Goal: Find specific page/section: Find specific page/section

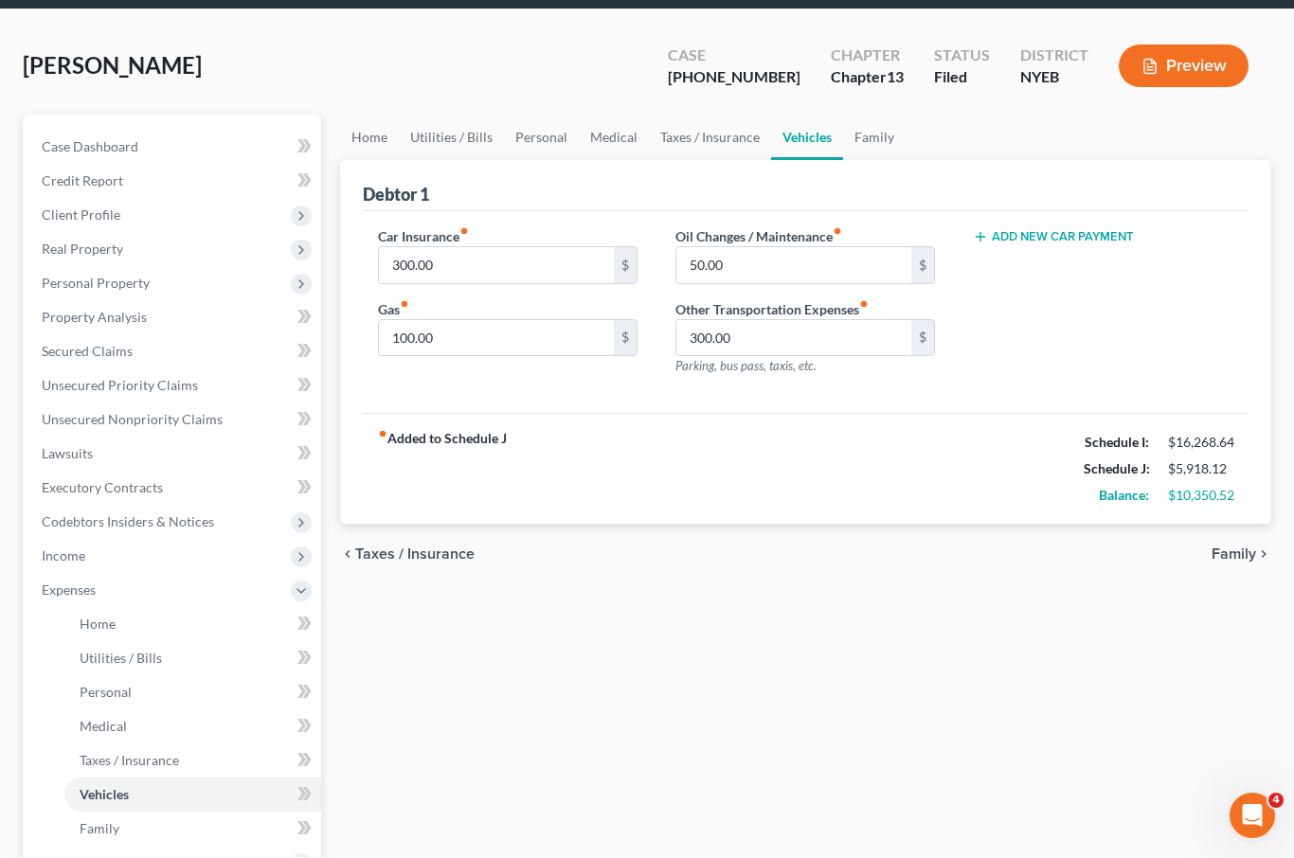
click at [90, 627] on span "Home" at bounding box center [98, 625] width 36 height 16
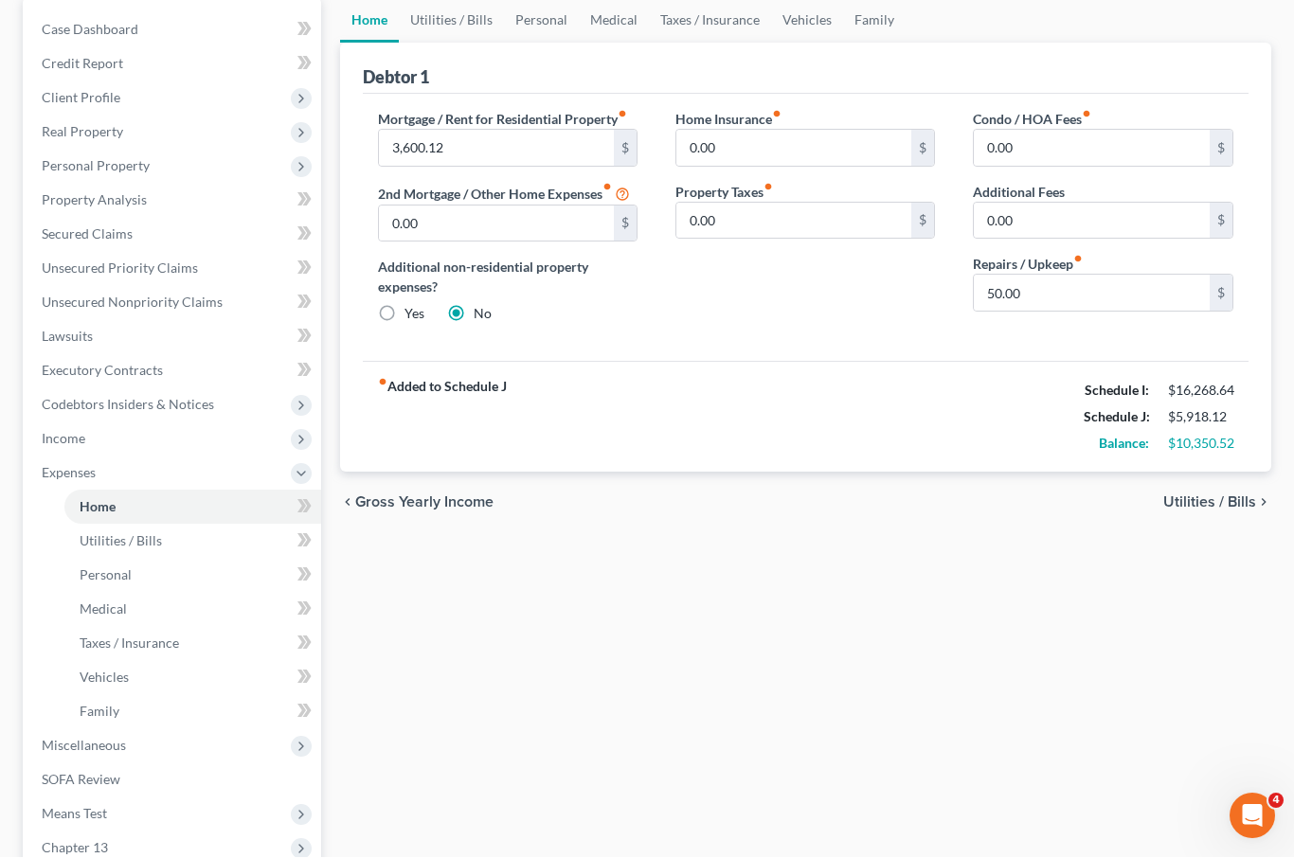
scroll to position [165, 0]
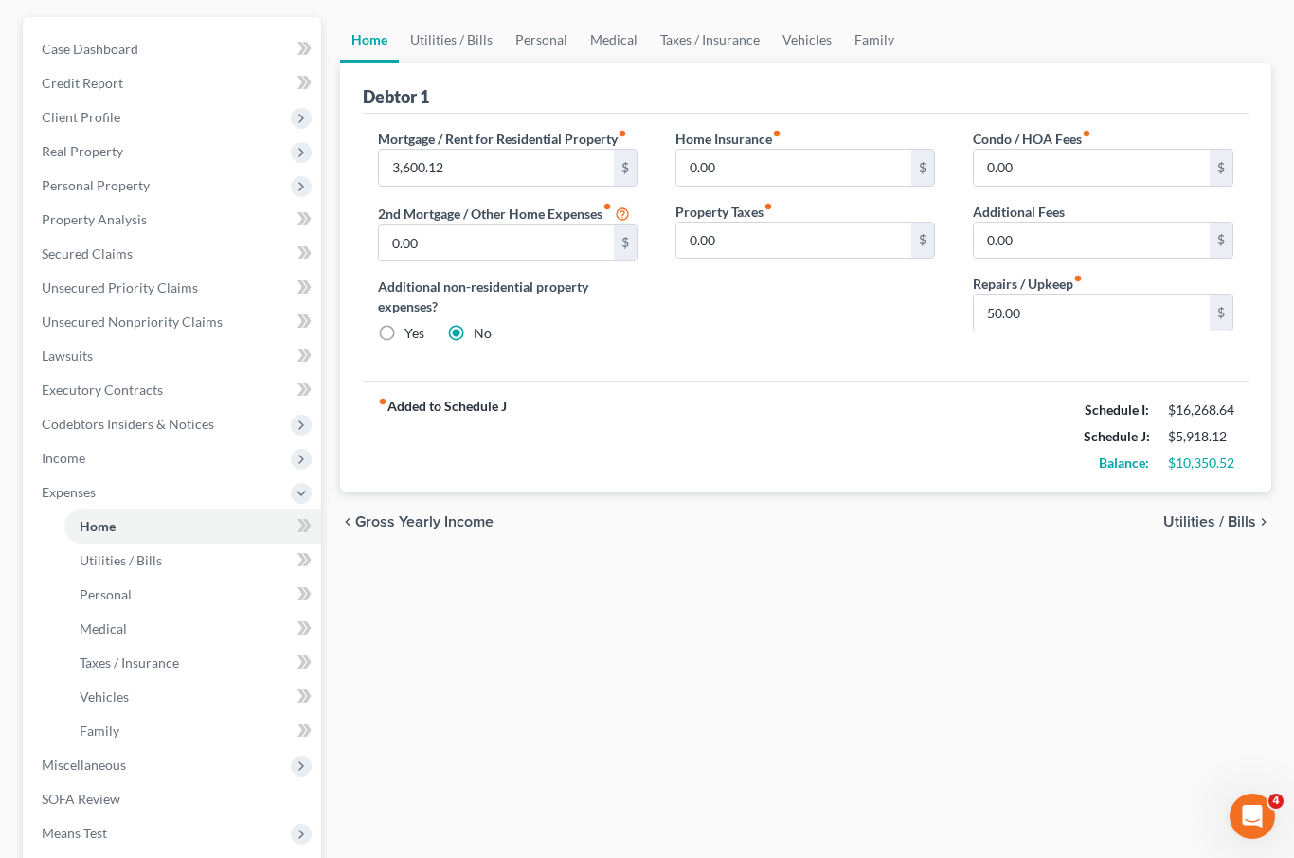
click at [1173, 529] on span "Utilities / Bills" at bounding box center [1209, 521] width 93 height 15
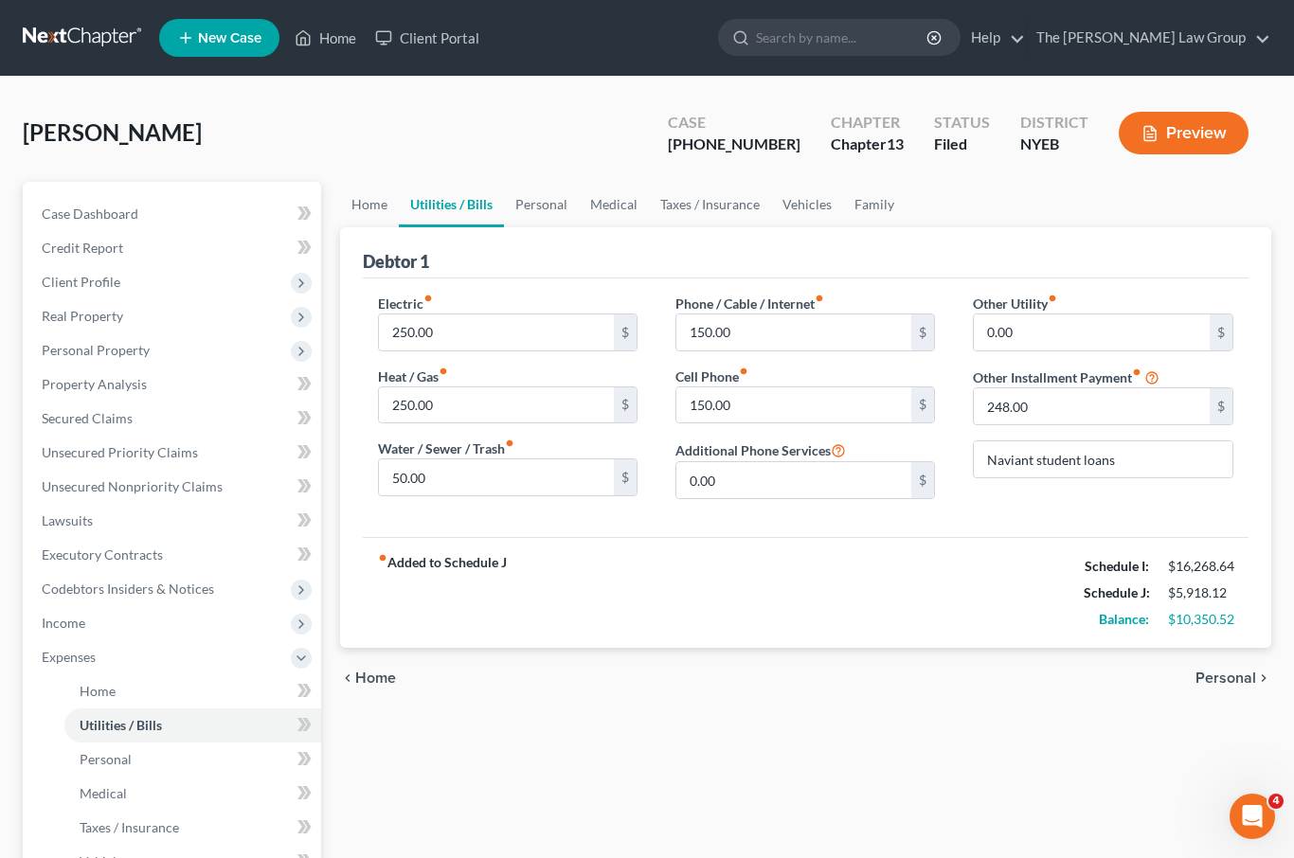
click at [1226, 676] on span "Personal" at bounding box center [1225, 678] width 61 height 15
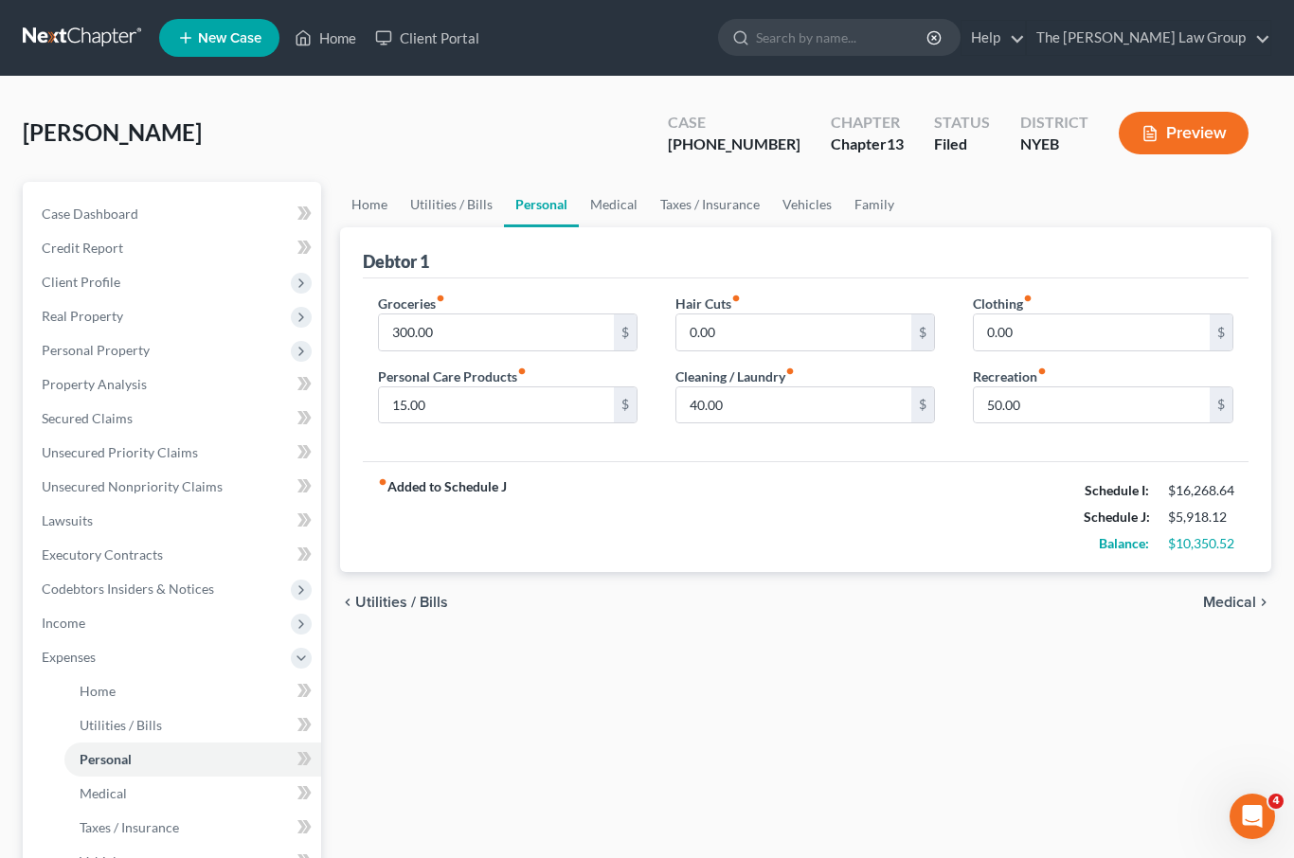
click at [1215, 610] on span "Medical" at bounding box center [1229, 602] width 53 height 15
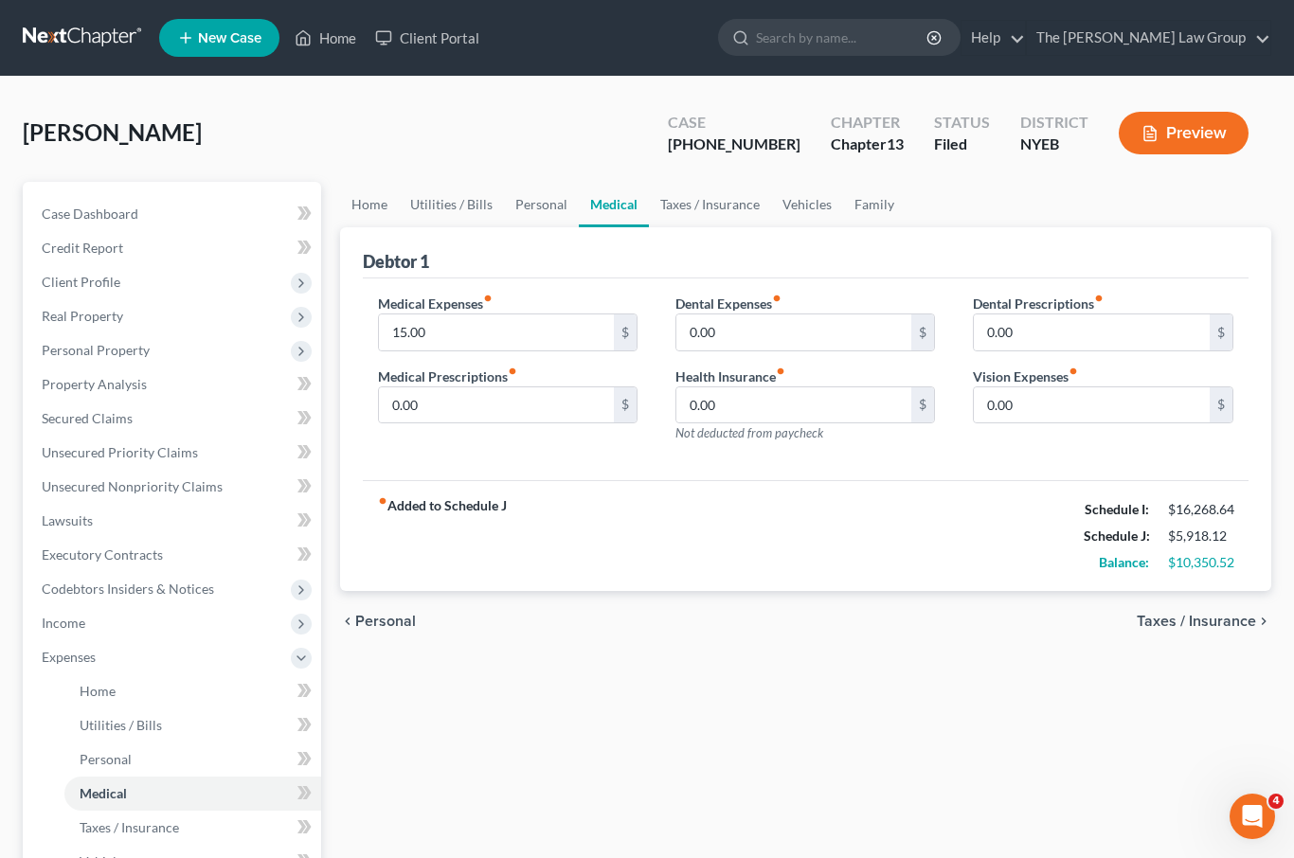
click at [1210, 629] on span "Taxes / Insurance" at bounding box center [1196, 621] width 119 height 15
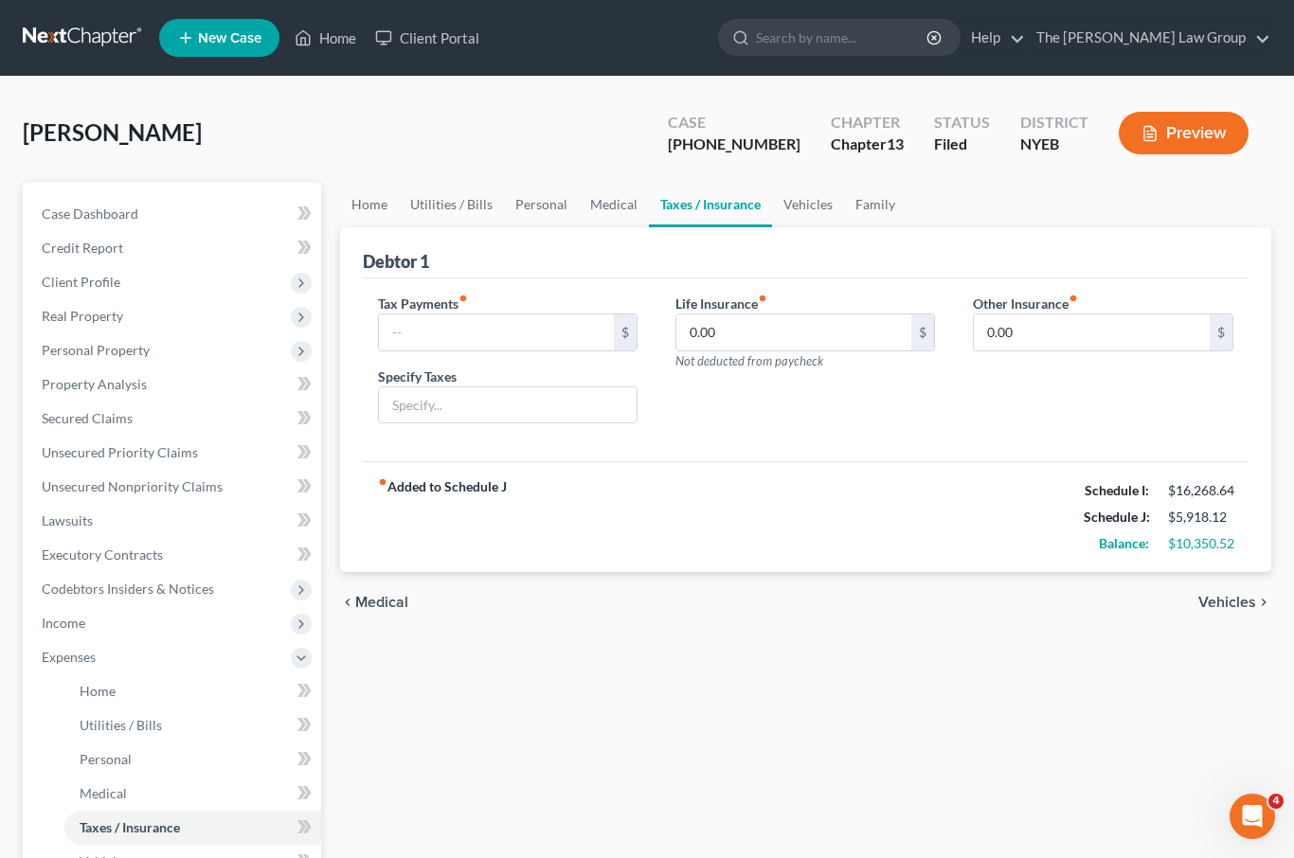
click at [1212, 610] on span "Vehicles" at bounding box center [1227, 602] width 58 height 15
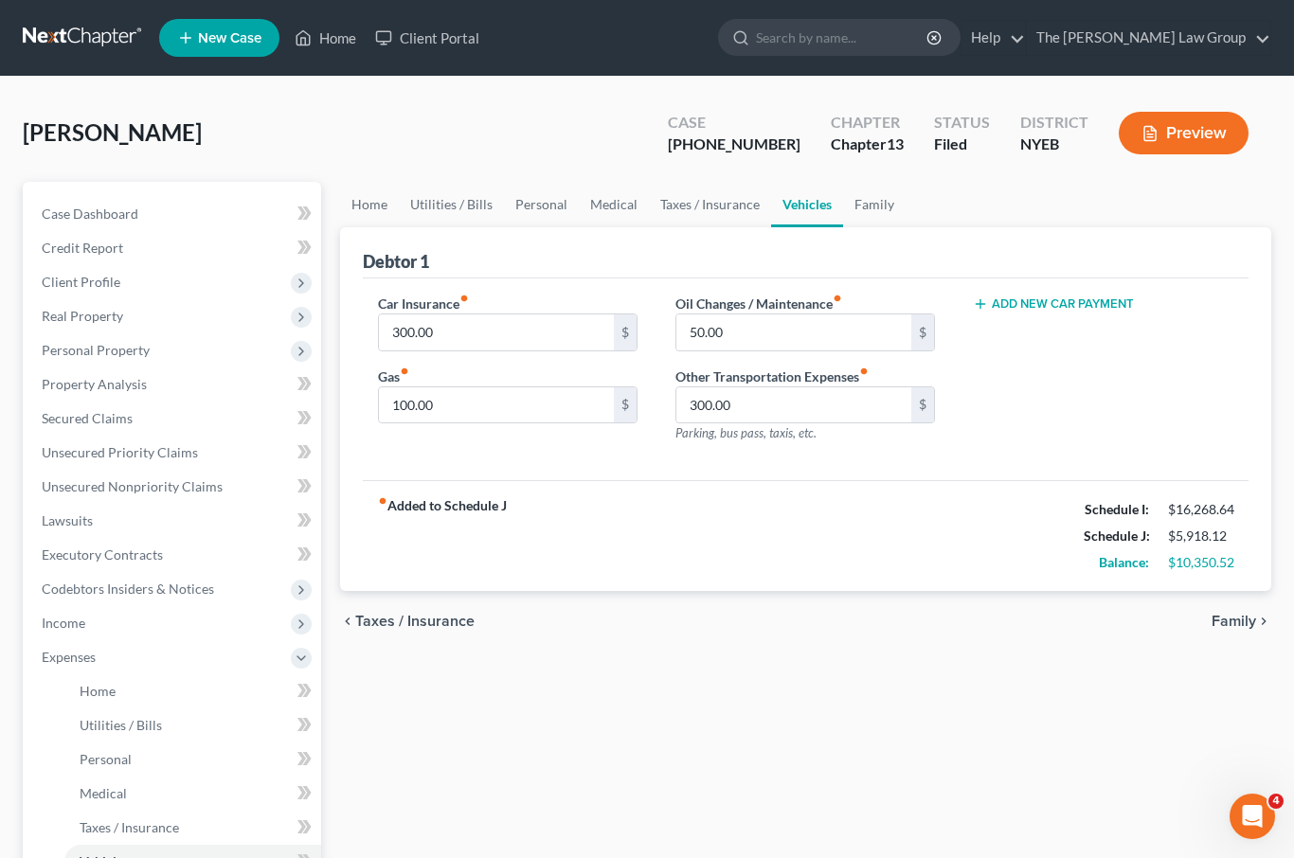
click at [1231, 629] on span "Family" at bounding box center [1234, 621] width 45 height 15
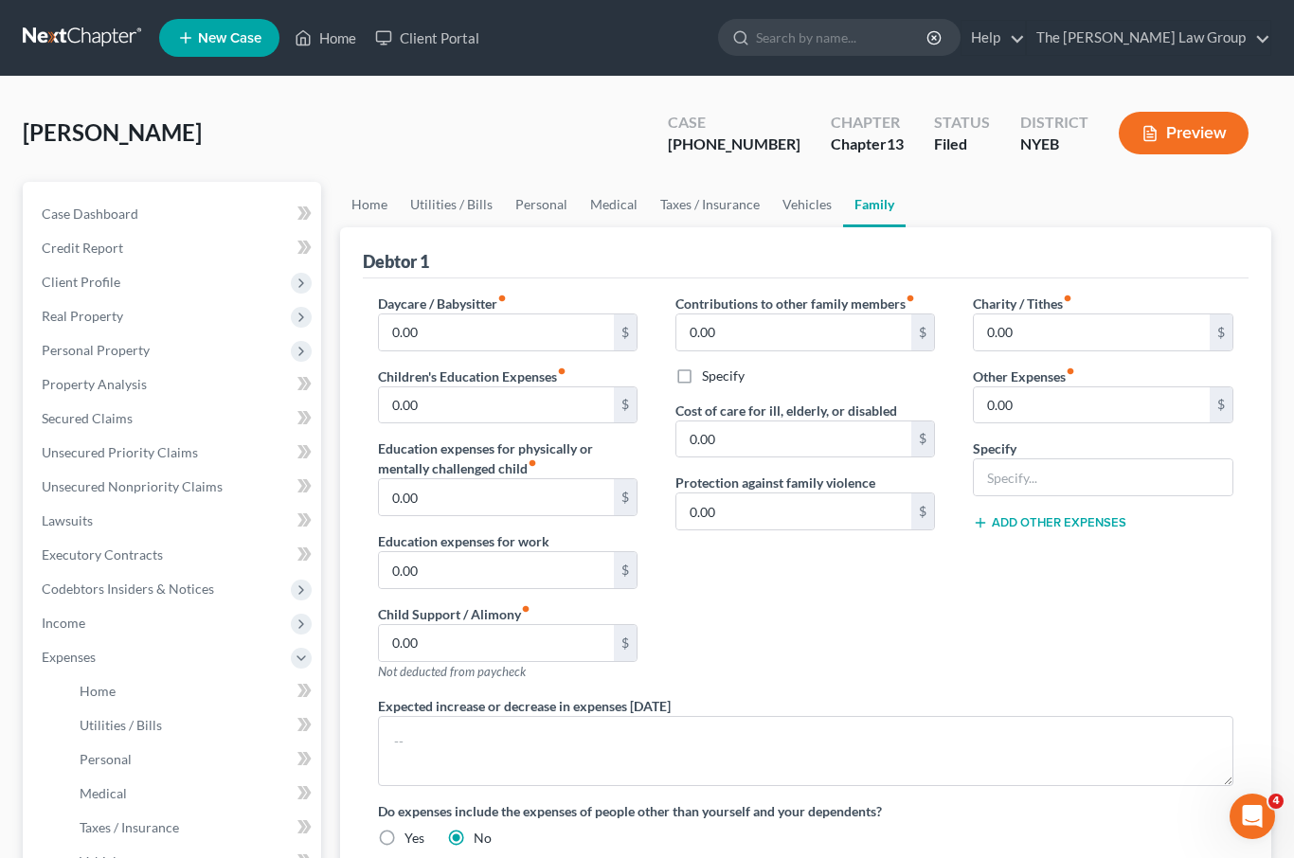
click at [179, 349] on span "Personal Property" at bounding box center [174, 350] width 295 height 34
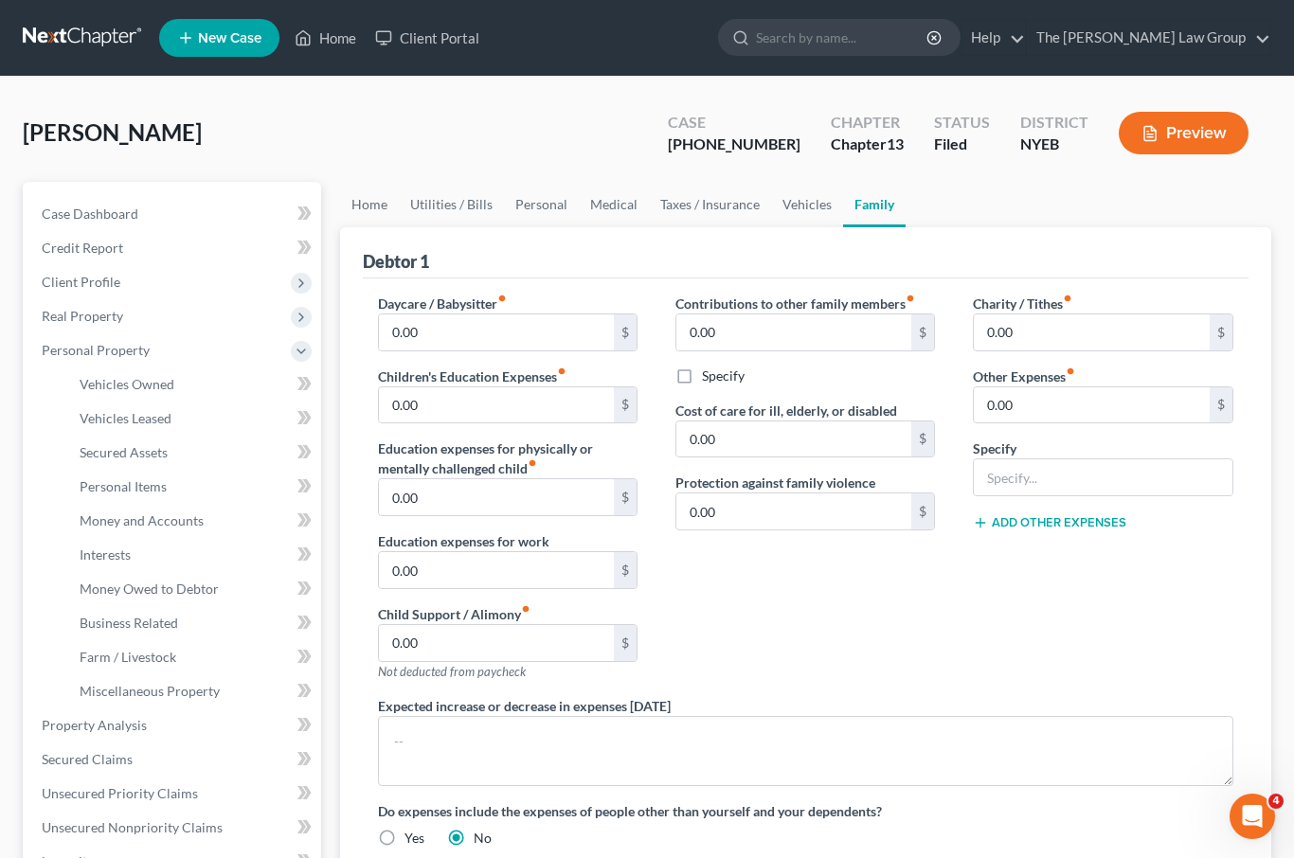
click at [197, 391] on link "Vehicles Owned" at bounding box center [192, 385] width 257 height 34
